Goal: Navigation & Orientation: Find specific page/section

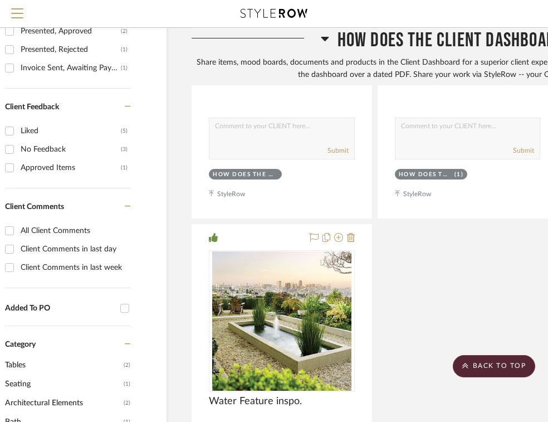
scroll to position [0, 43]
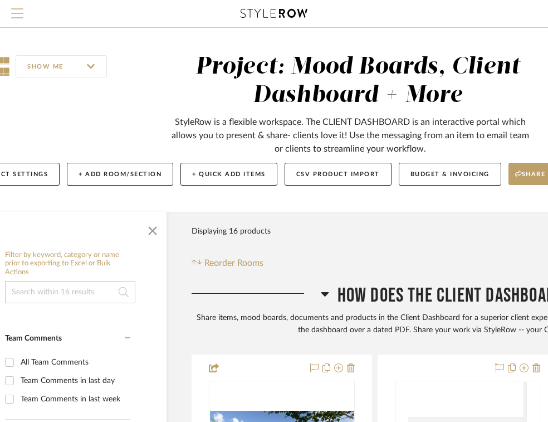
click at [26, 19] on button "Menu" at bounding box center [17, 13] width 35 height 27
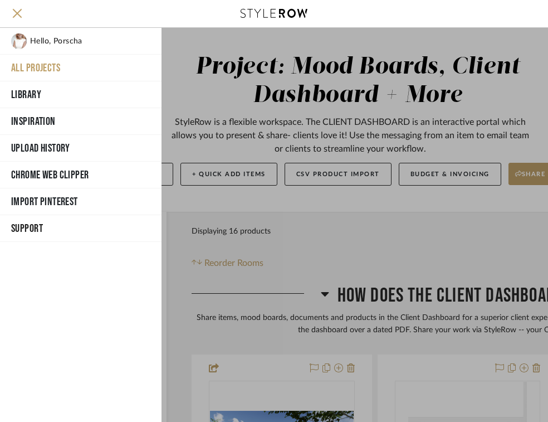
click at [51, 67] on button "All Projects" at bounding box center [80, 68] width 161 height 27
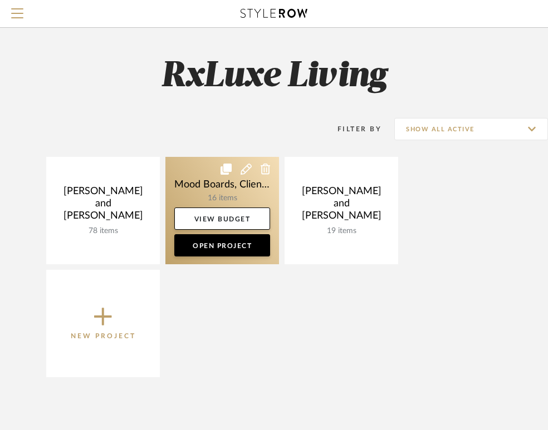
click at [224, 206] on link at bounding box center [222, 210] width 114 height 107
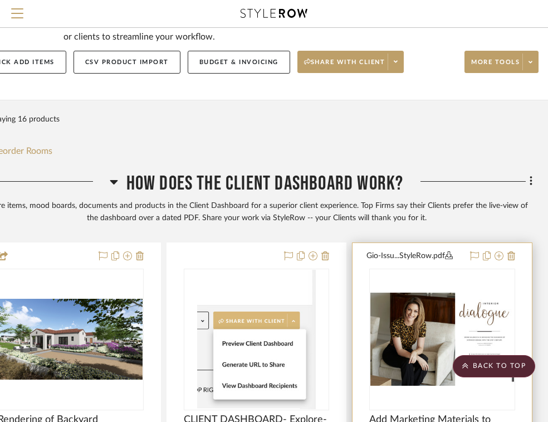
scroll to position [0, 254]
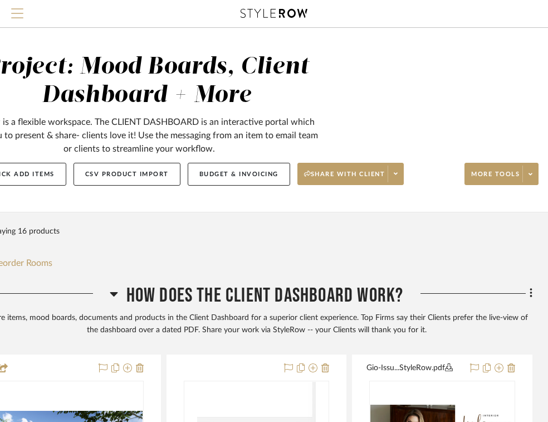
click at [12, 22] on span "Menu" at bounding box center [17, 16] width 12 height 17
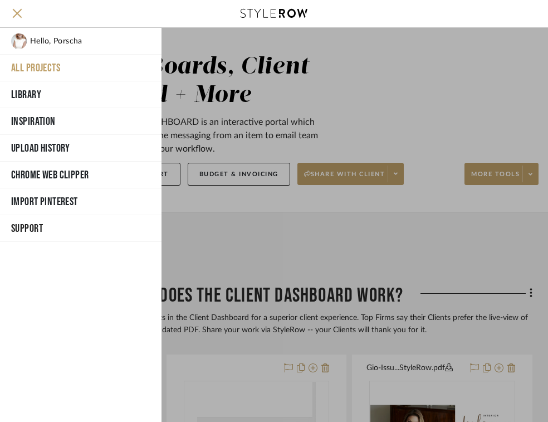
click at [50, 70] on button "All Projects" at bounding box center [80, 68] width 161 height 27
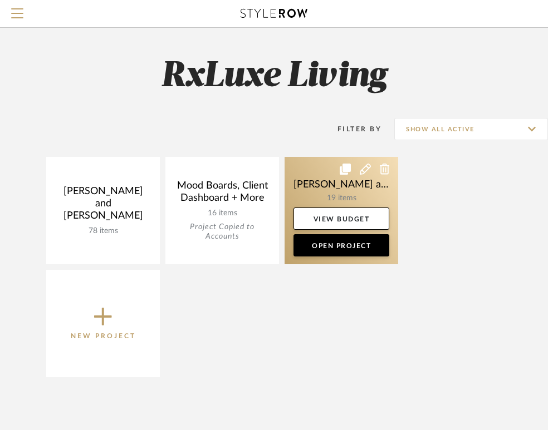
click at [324, 195] on link at bounding box center [342, 210] width 114 height 107
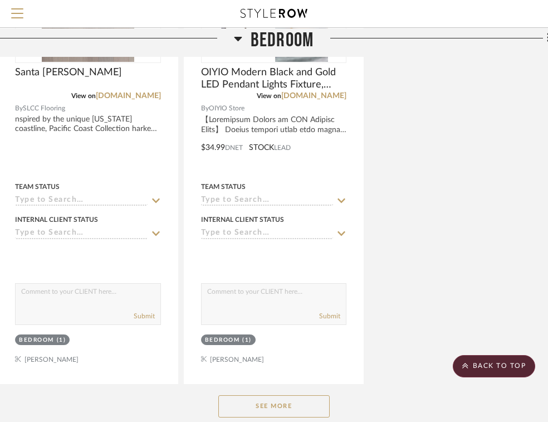
scroll to position [1451, 237]
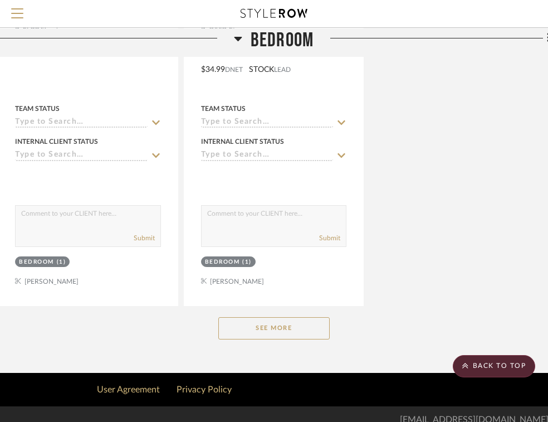
click at [298, 327] on button "See More" at bounding box center [273, 328] width 111 height 22
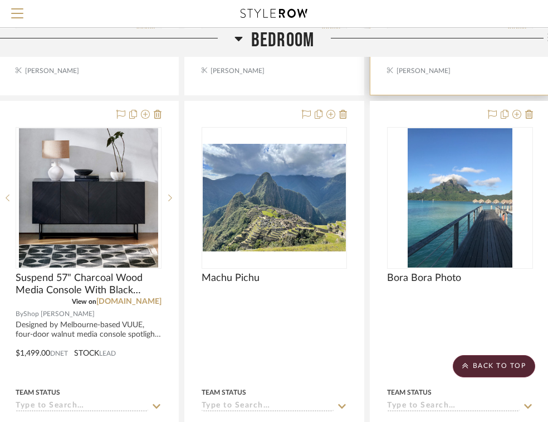
scroll to position [686, 236]
